Goal: Transaction & Acquisition: Purchase product/service

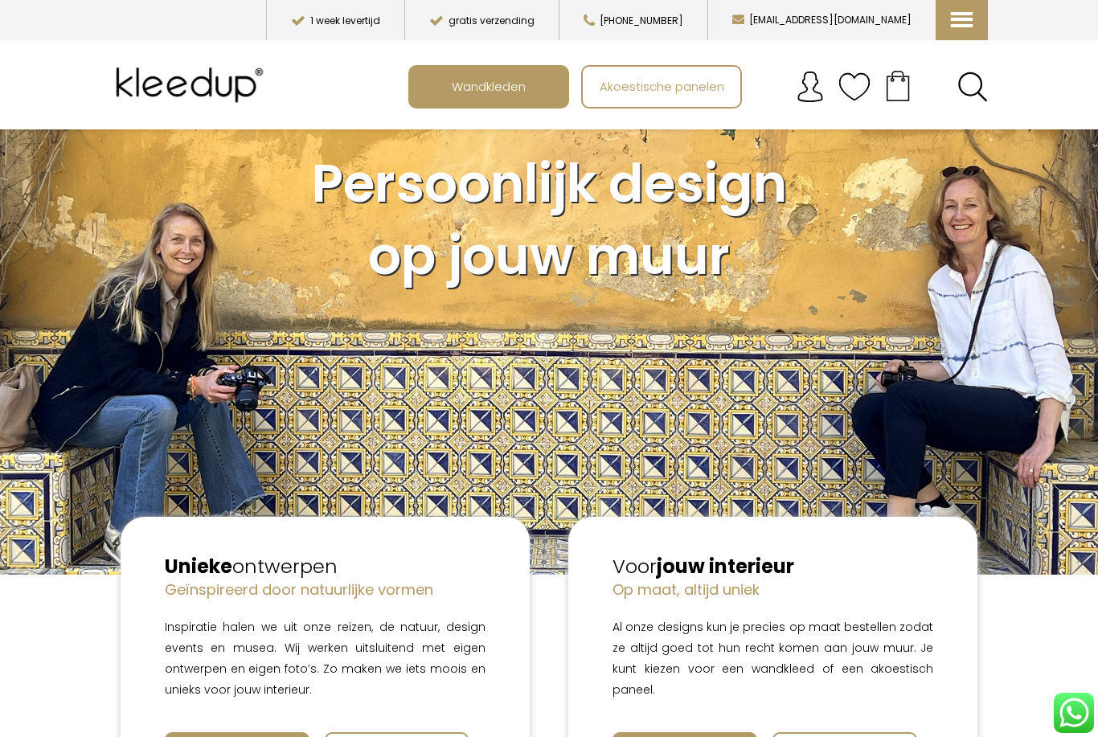
scroll to position [51, 0]
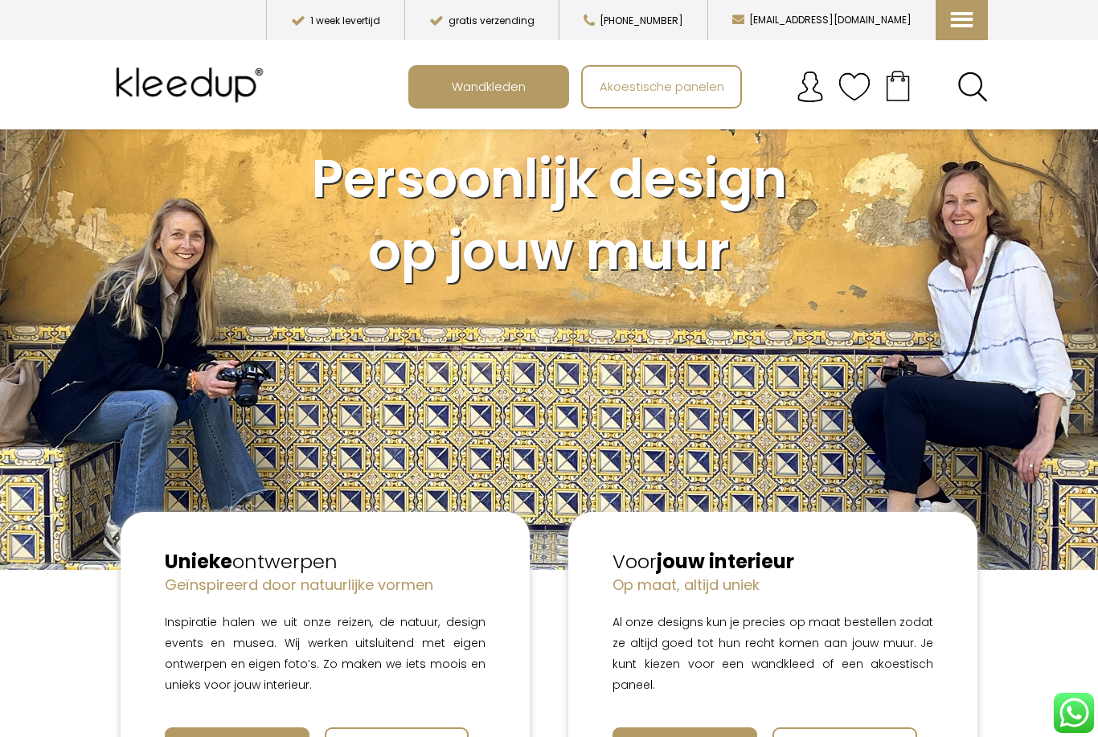
click at [662, 87] on span "Akoestische panelen" at bounding box center [662, 86] width 142 height 31
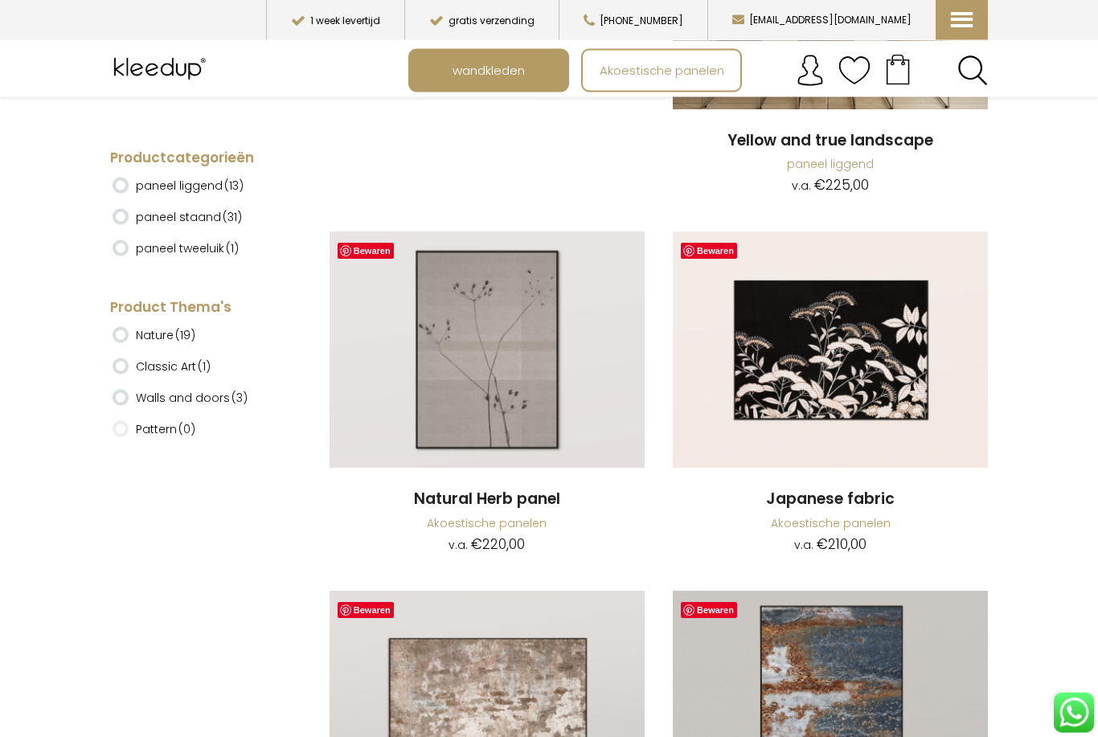
scroll to position [4332, 0]
click at [842, 361] on img at bounding box center [830, 349] width 315 height 236
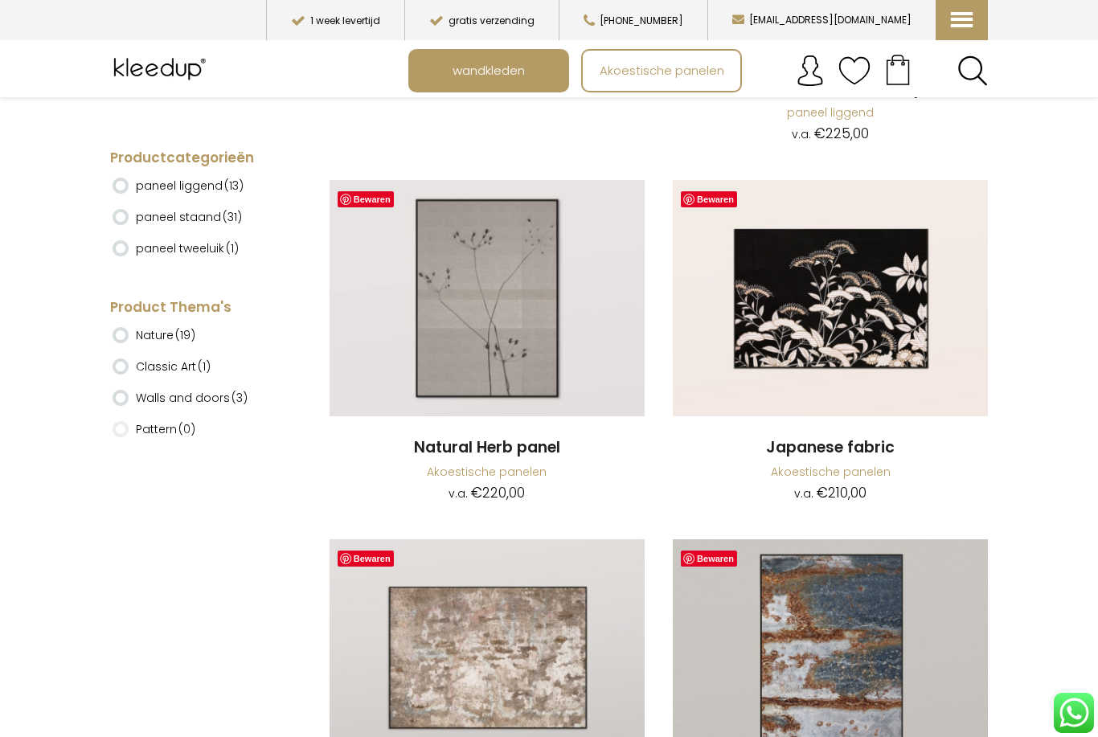
click at [879, 309] on img at bounding box center [830, 298] width 315 height 236
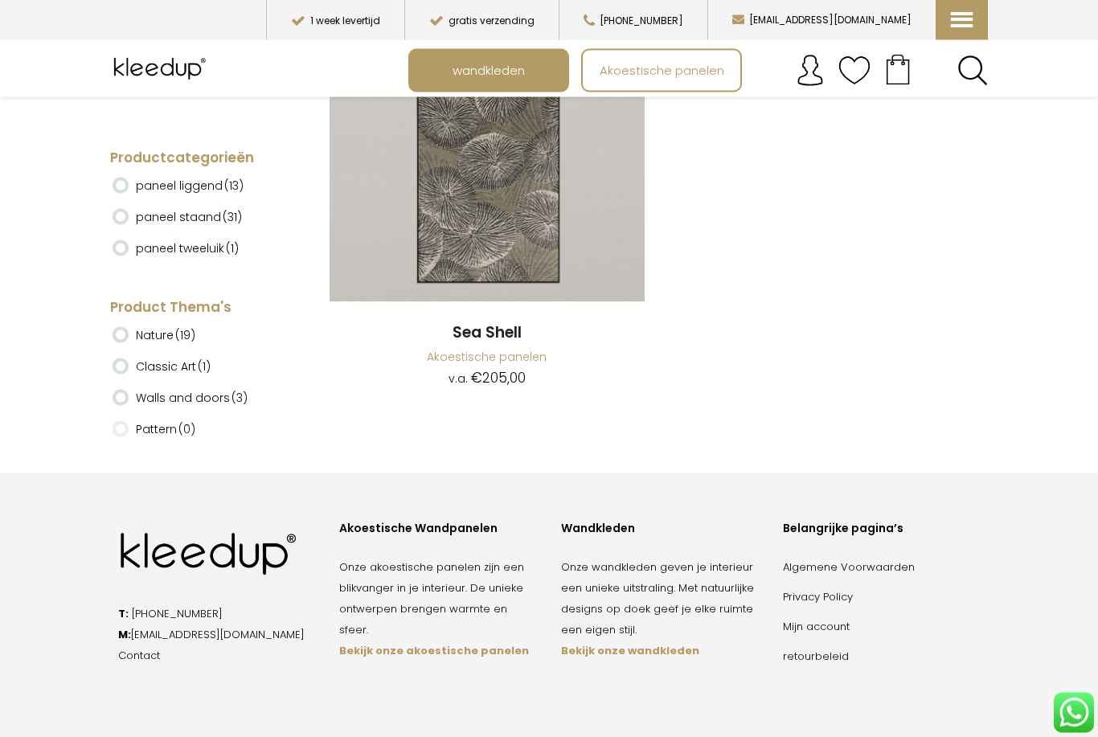
scroll to position [8445, 0]
click at [603, 521] on div "Wandkleden" at bounding box center [660, 529] width 198 height 16
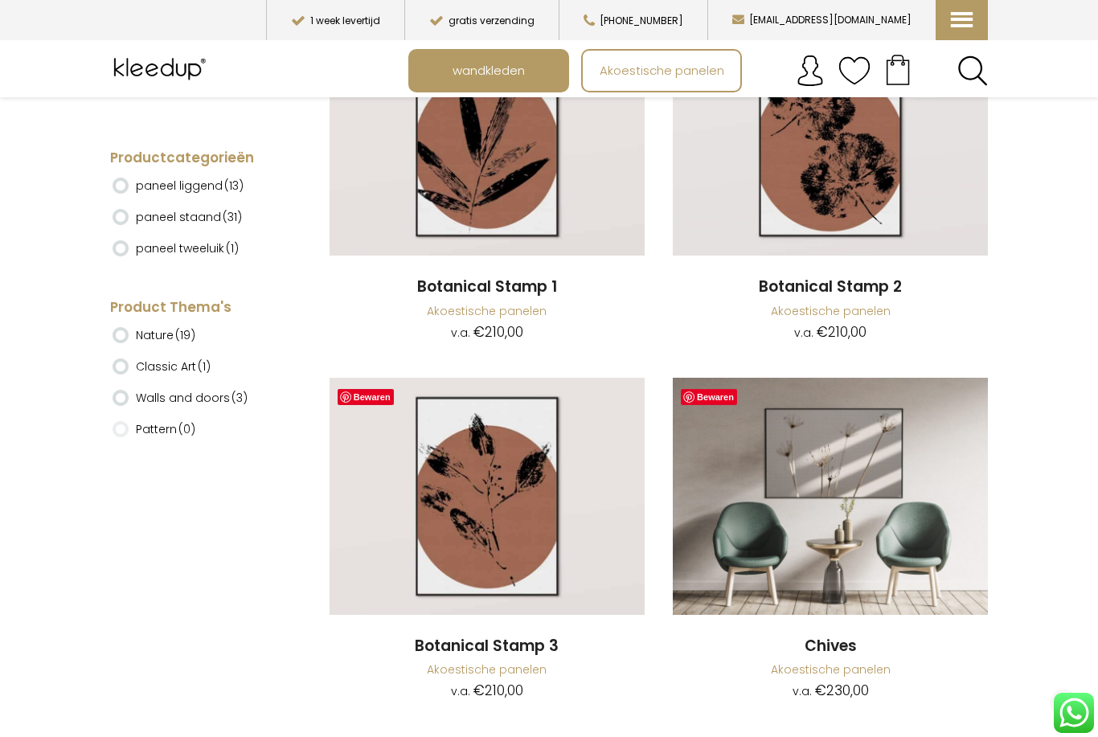
scroll to position [6666, 0]
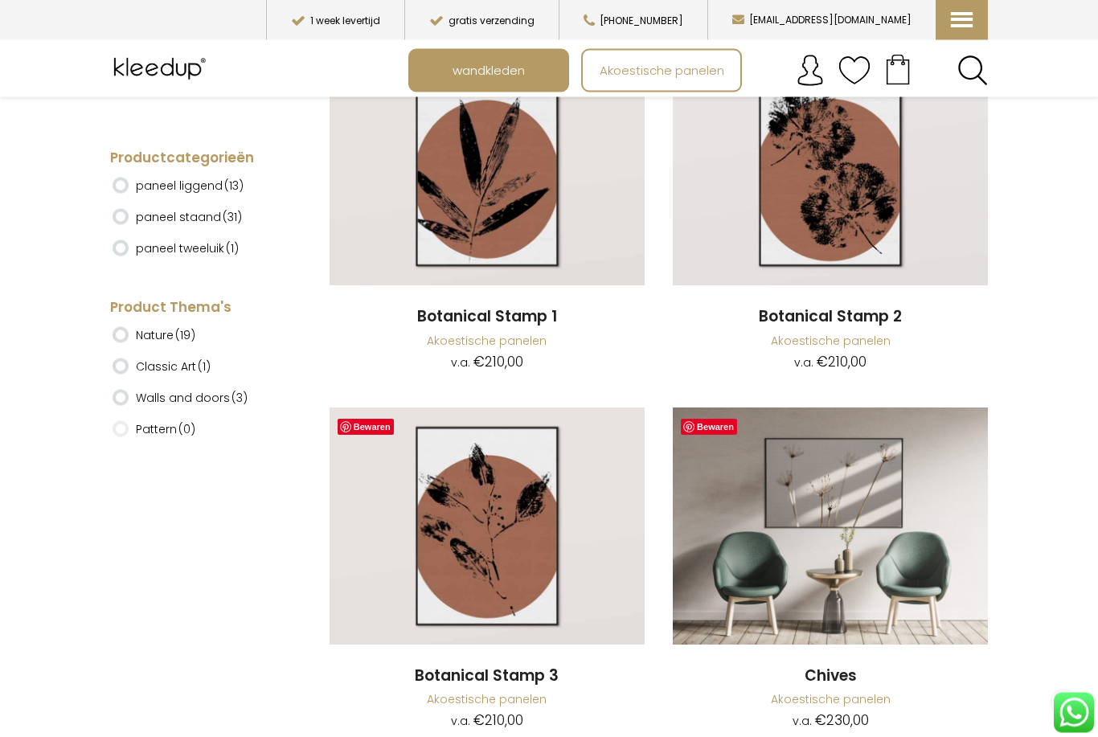
click at [506, 68] on span "wandkleden" at bounding box center [489, 70] width 90 height 31
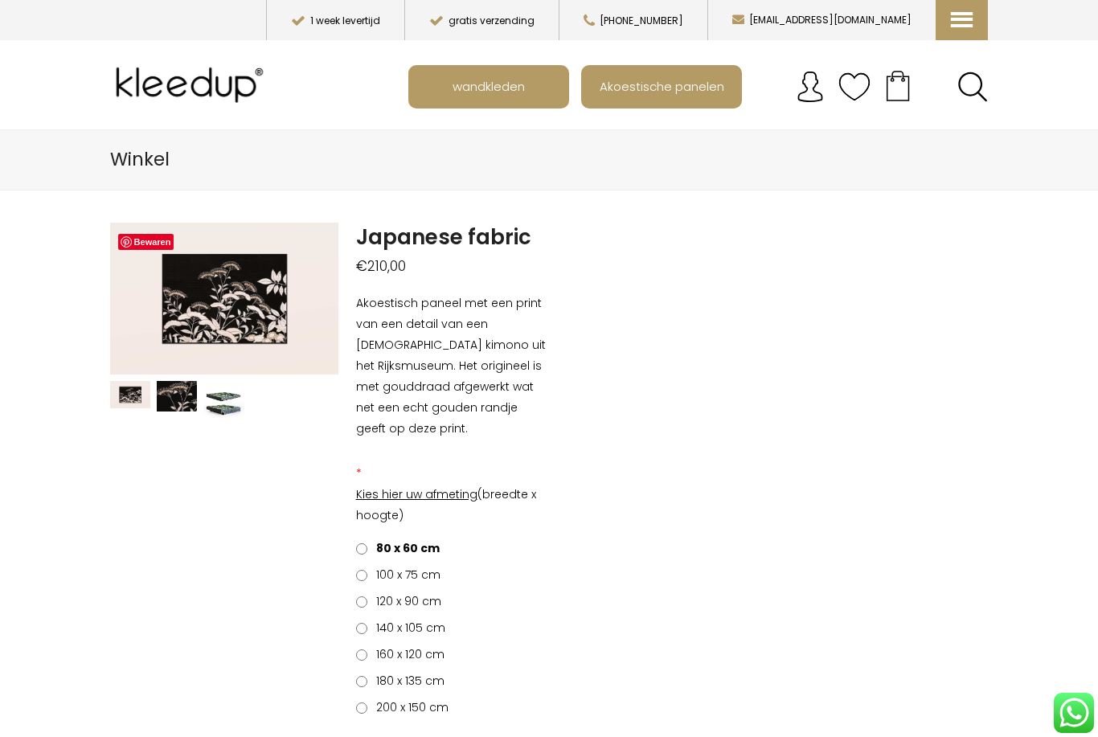
click at [378, 697] on label "200 x 150 cm" at bounding box center [402, 707] width 92 height 21
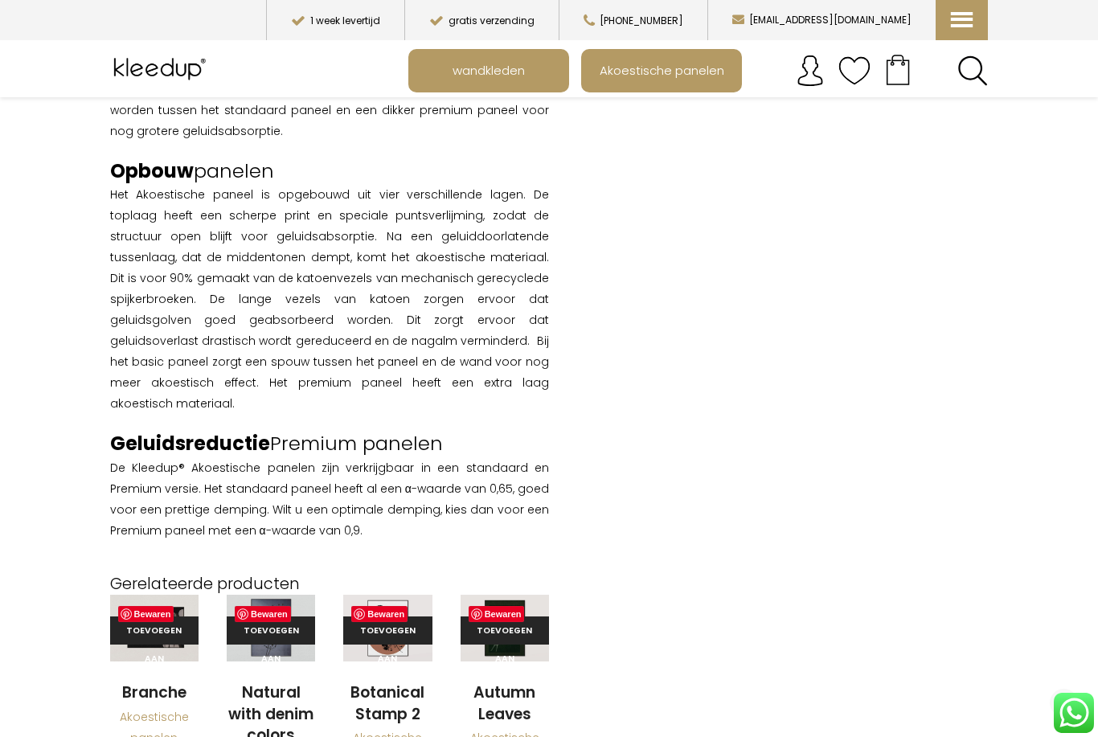
scroll to position [1526, 0]
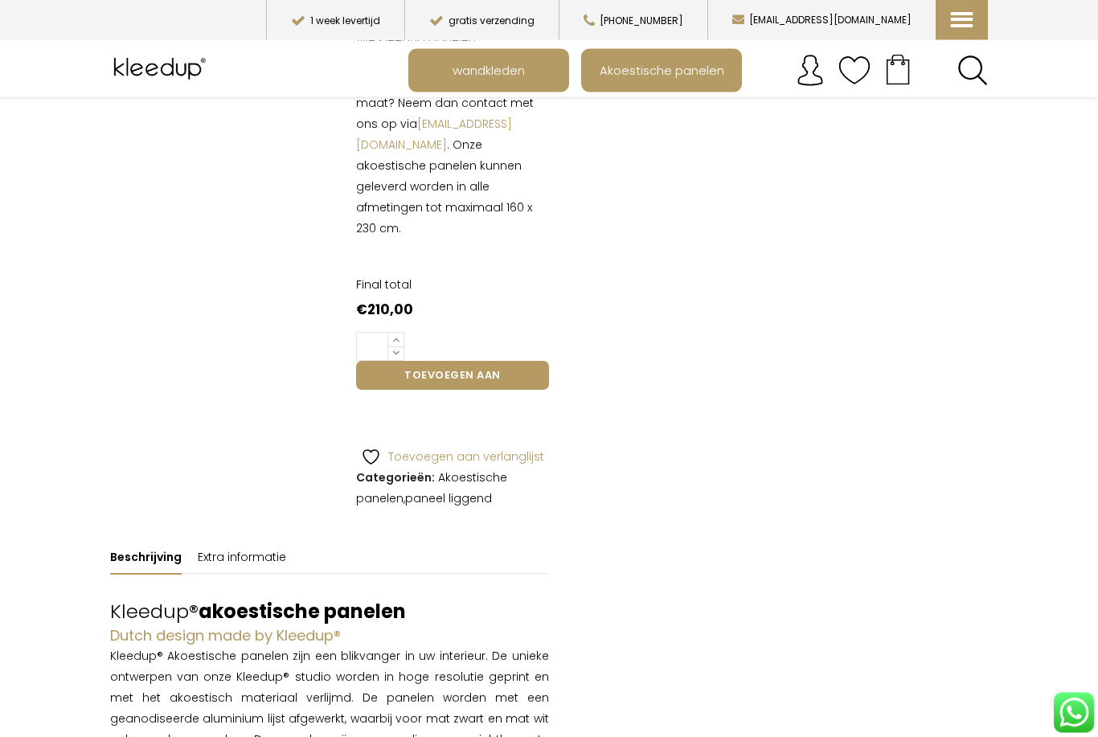
scroll to position [780, 0]
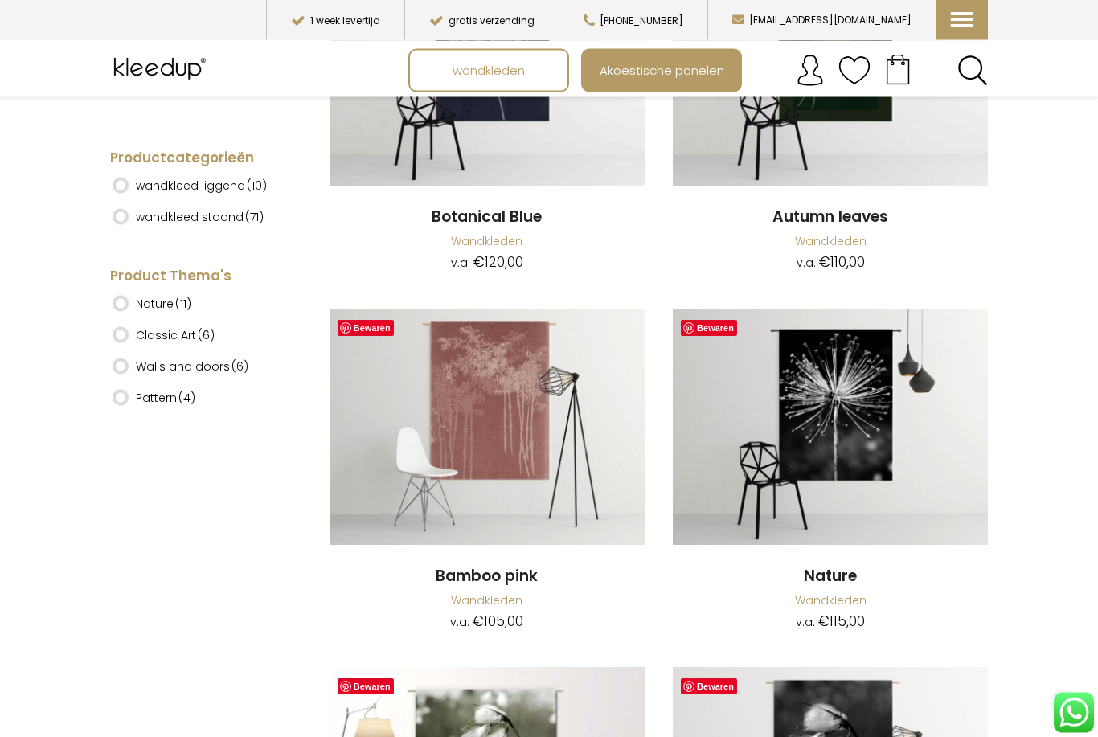
scroll to position [5917, 0]
click at [858, 403] on img at bounding box center [830, 426] width 315 height 236
click at [858, 362] on img at bounding box center [830, 426] width 315 height 236
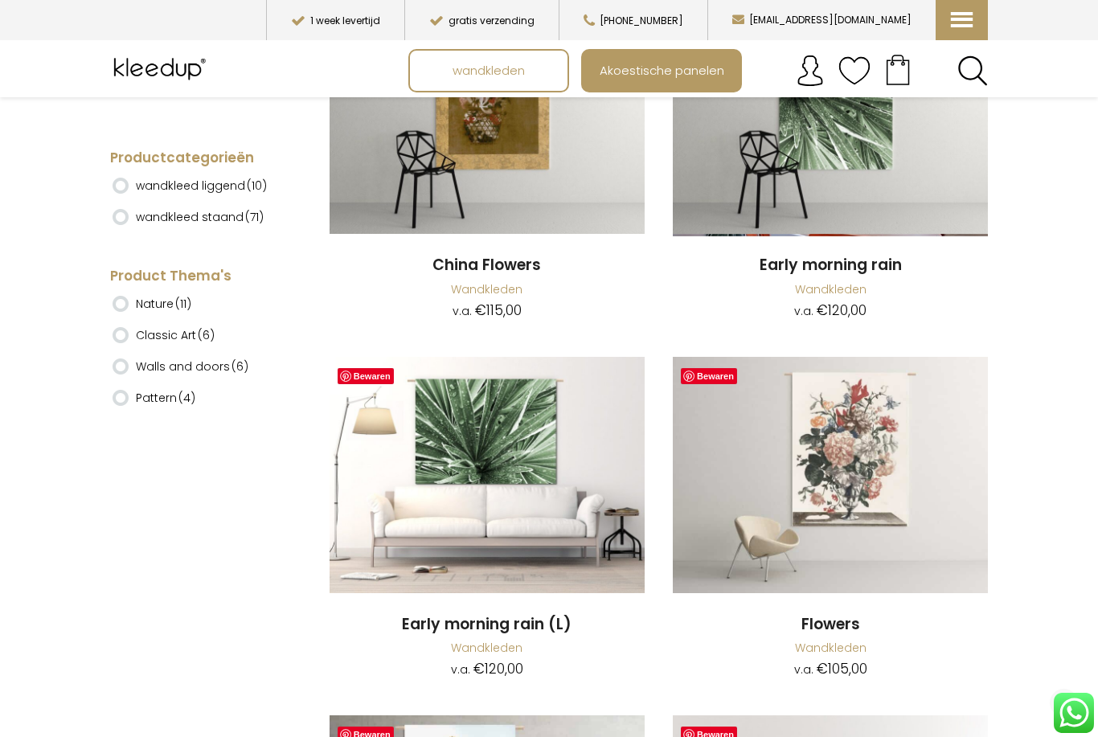
scroll to position [13396, 0]
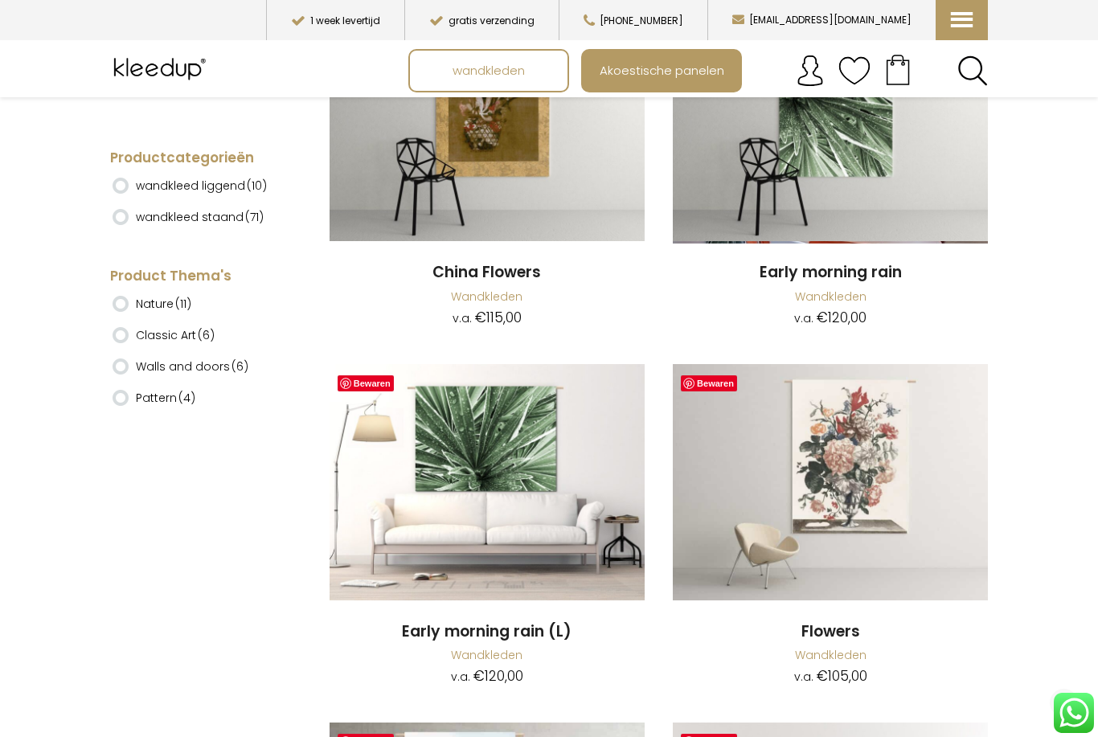
click at [497, 412] on img at bounding box center [486, 482] width 315 height 236
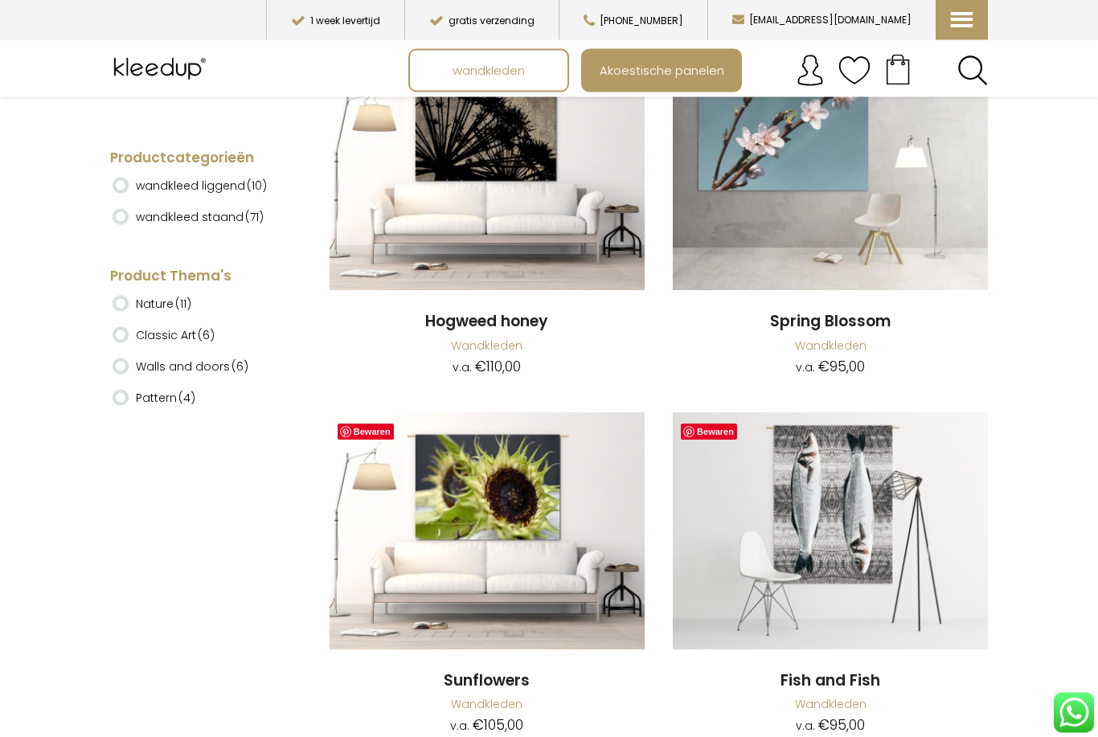
scroll to position [11543, 0]
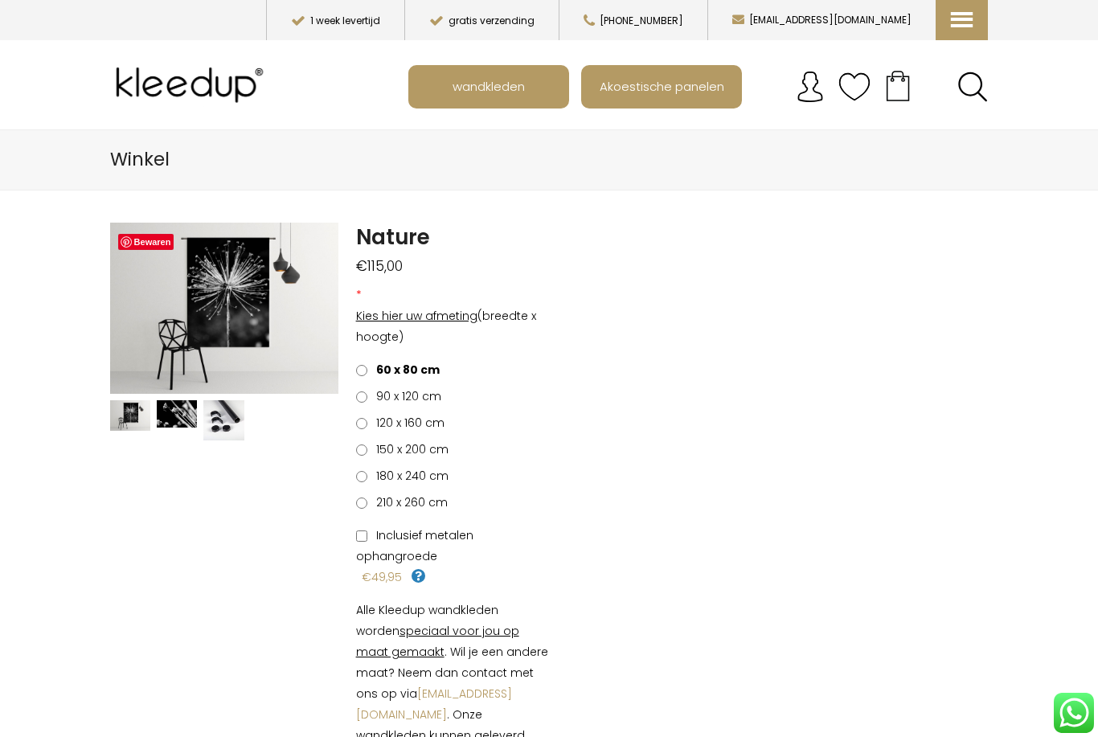
click at [437, 504] on span "210 x 260 cm" at bounding box center [408, 502] width 77 height 16
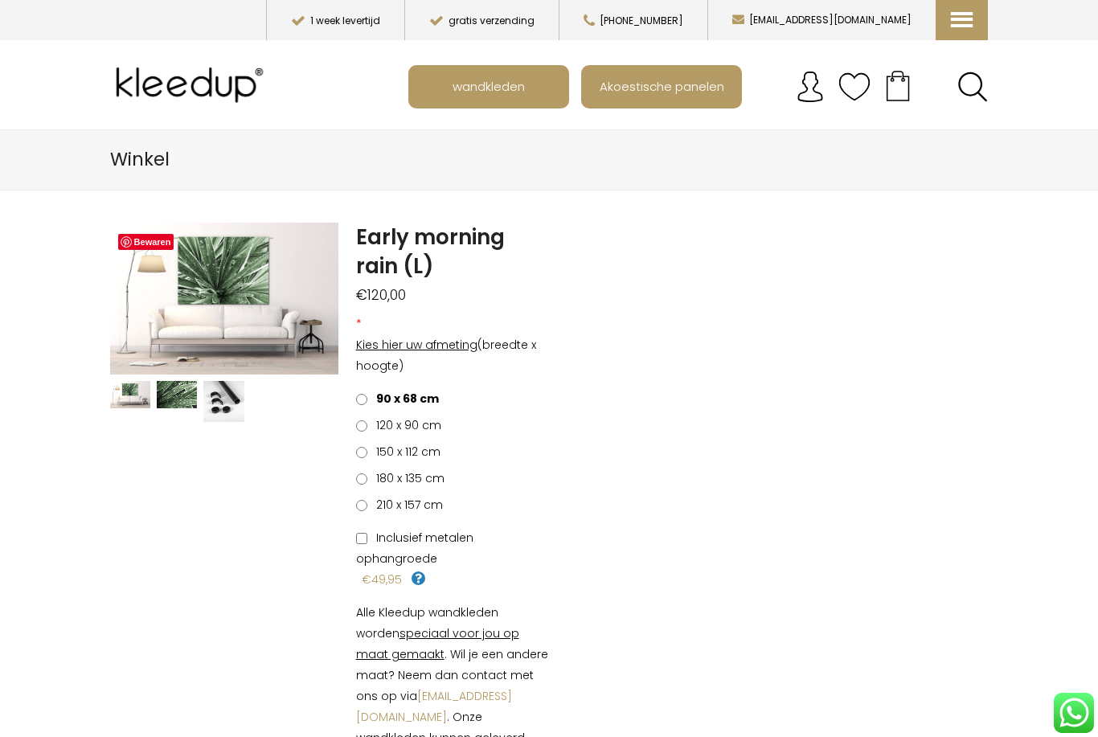
click at [423, 513] on label "210 x 157 cm" at bounding box center [399, 504] width 87 height 21
